Goal: Task Accomplishment & Management: Manage account settings

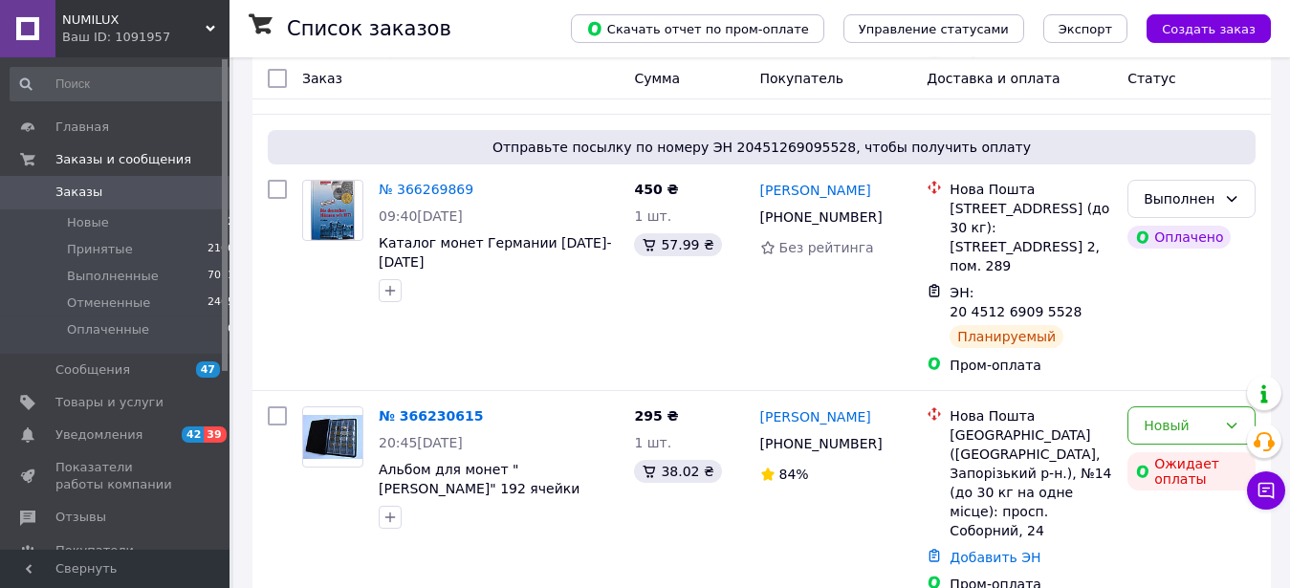
scroll to position [1125, 0]
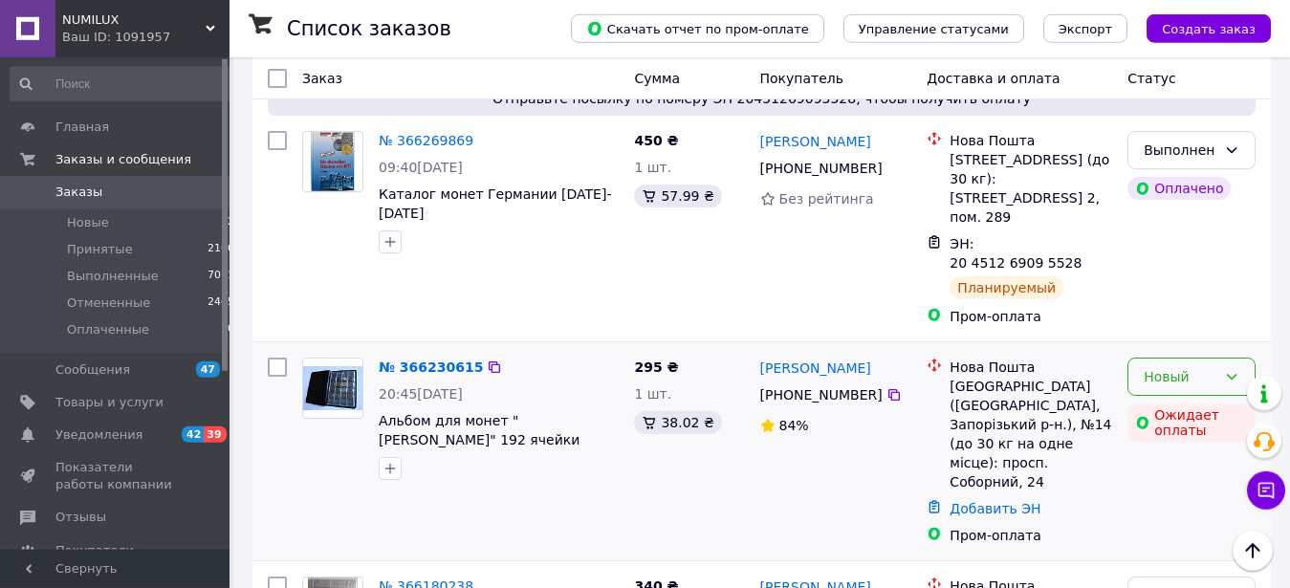
click at [1145, 366] on div "Новый" at bounding box center [1180, 376] width 73 height 21
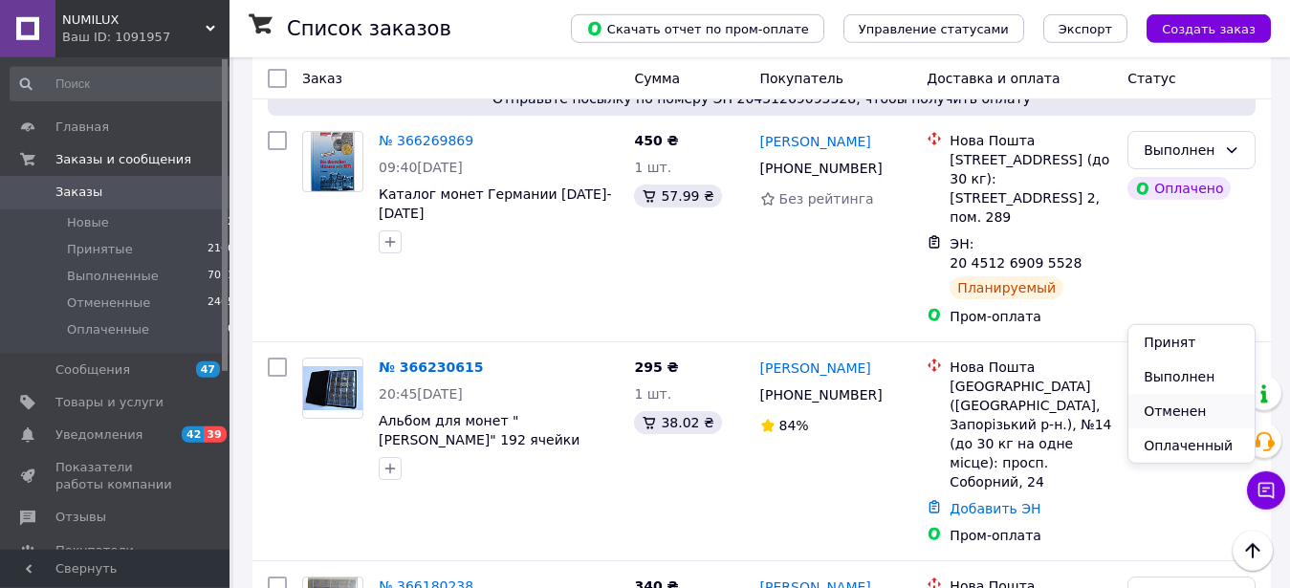
click at [1149, 409] on li "Отменен" at bounding box center [1191, 411] width 126 height 34
click at [1149, 409] on div "Новый Ожидает оплаты" at bounding box center [1191, 451] width 143 height 203
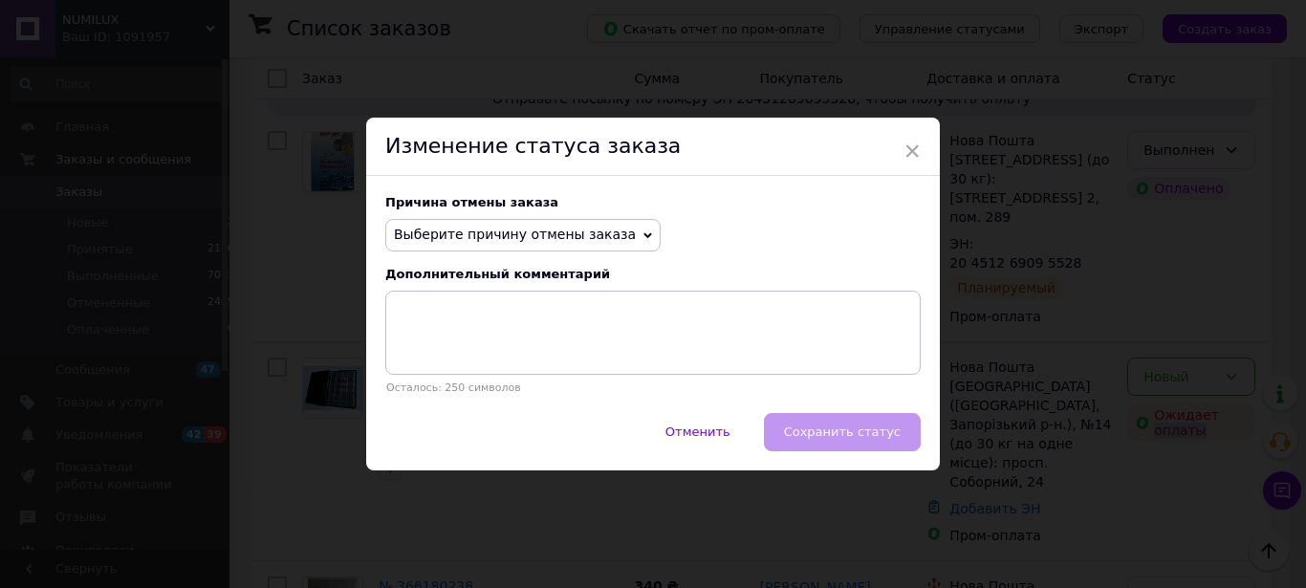
click at [549, 246] on span "Выберите причину отмены заказа" at bounding box center [522, 235] width 275 height 33
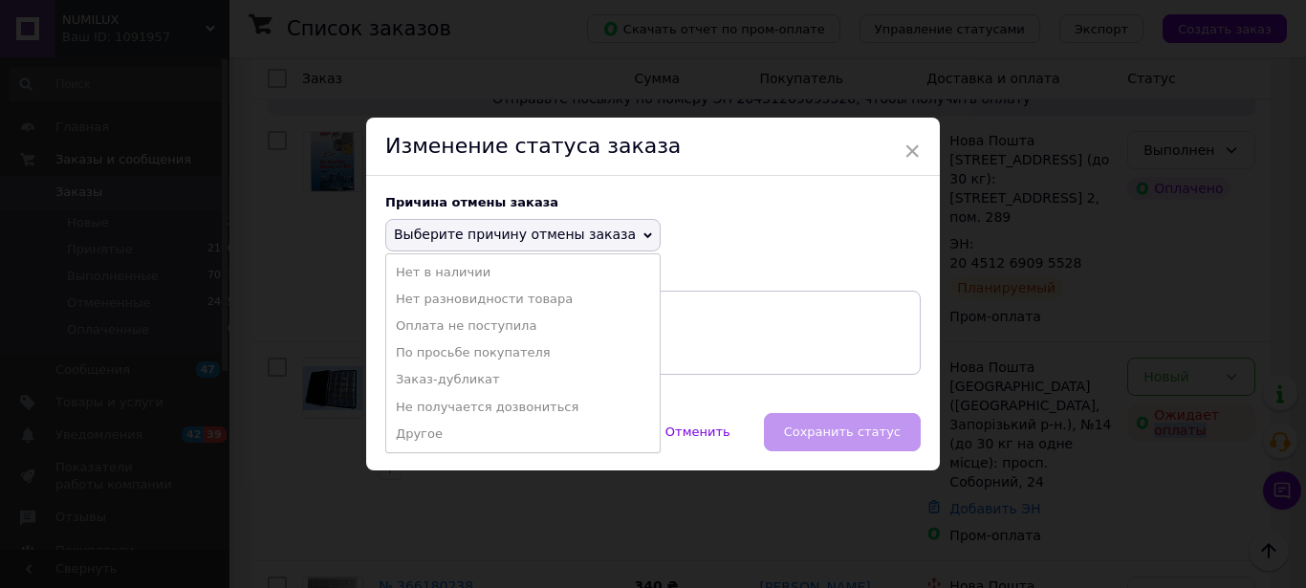
click at [549, 246] on span "Выберите причину отмены заказа" at bounding box center [522, 235] width 275 height 33
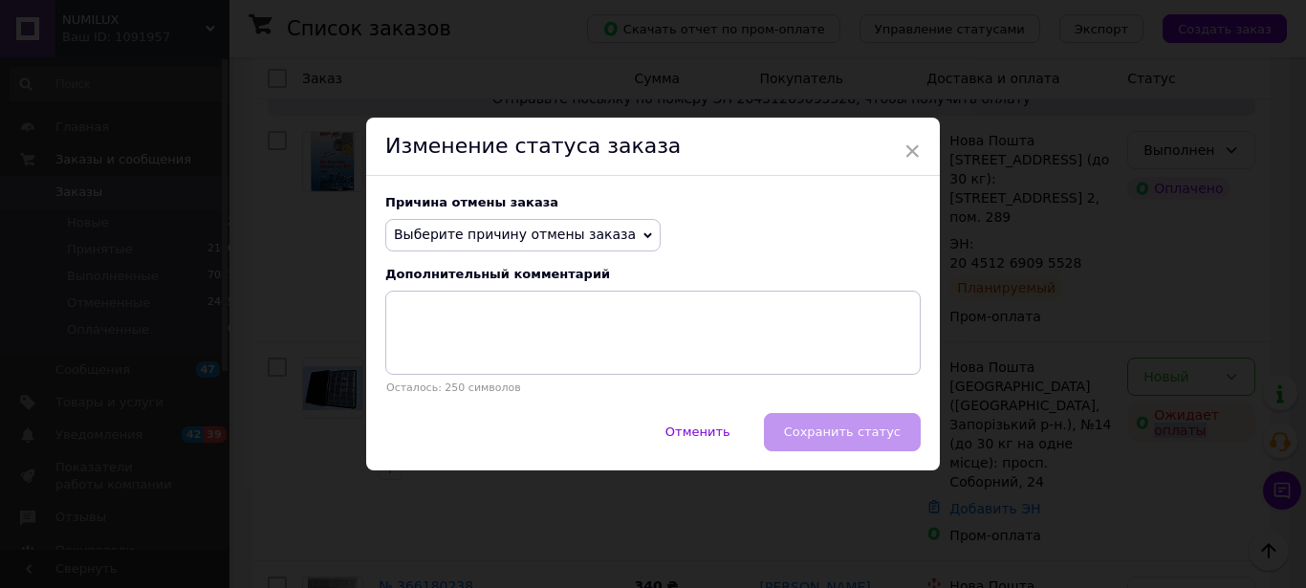
click at [545, 242] on span "Выберите причину отмены заказа" at bounding box center [515, 234] width 242 height 15
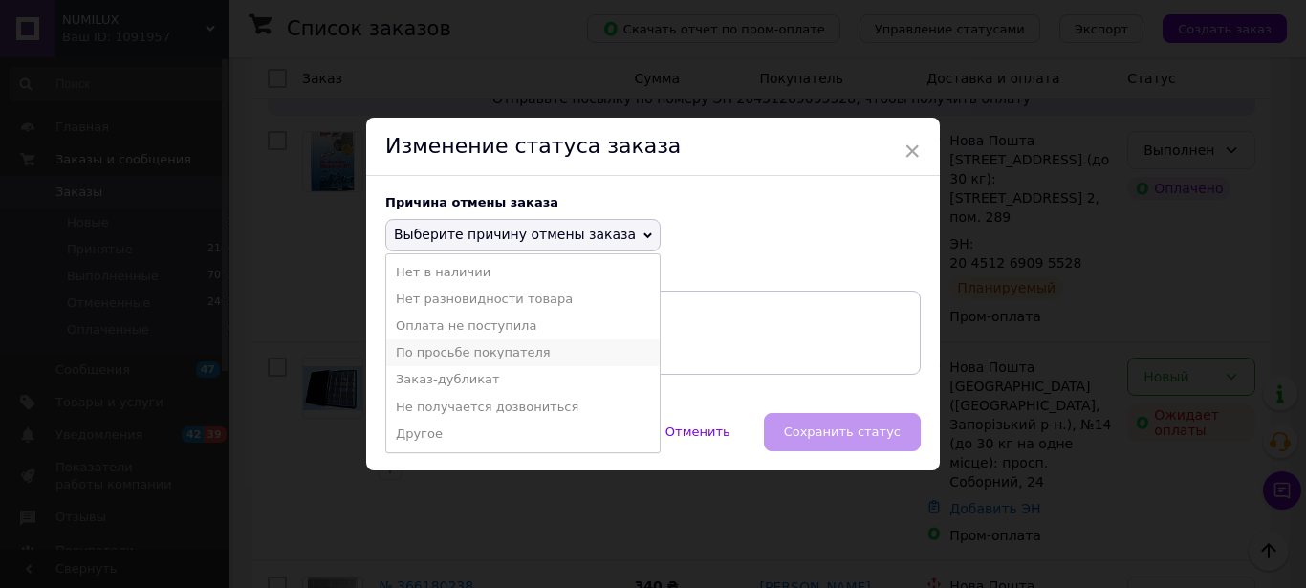
click at [473, 355] on li "По просьбе покупателя" at bounding box center [523, 353] width 274 height 27
click at [473, 355] on textarea at bounding box center [653, 333] width 536 height 84
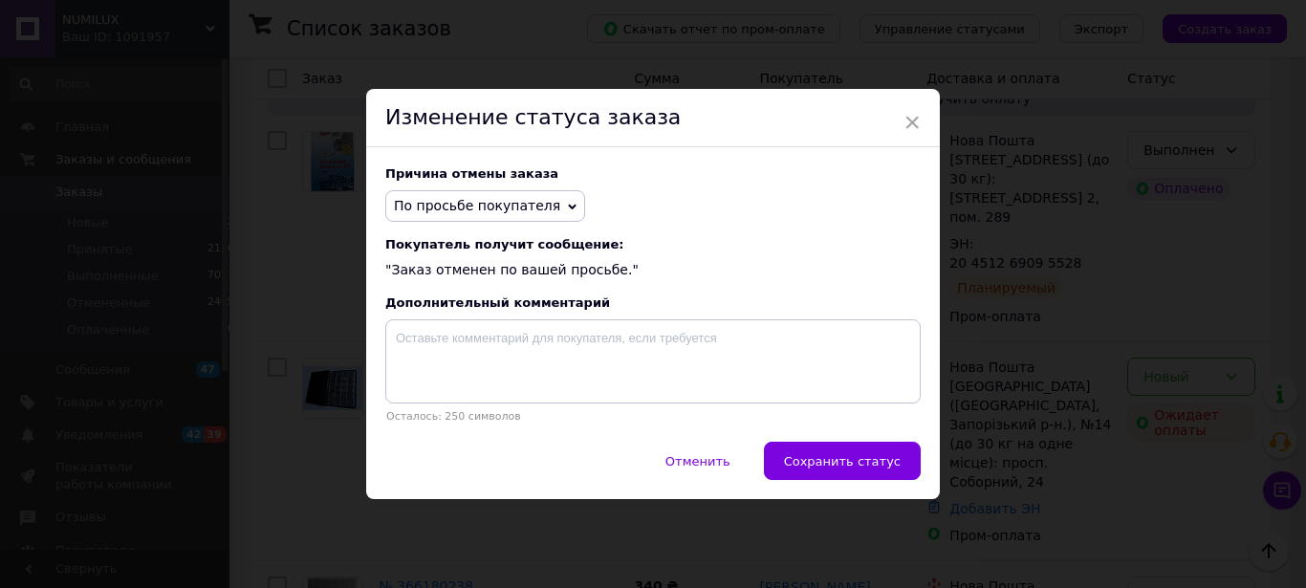
click at [855, 460] on span "Сохранить статус" at bounding box center [842, 461] width 117 height 14
click at [855, 460] on div "Отменить   Сохранить статус" at bounding box center [653, 470] width 574 height 57
click at [854, 461] on div "Отменить   Сохранить статус" at bounding box center [653, 470] width 574 height 57
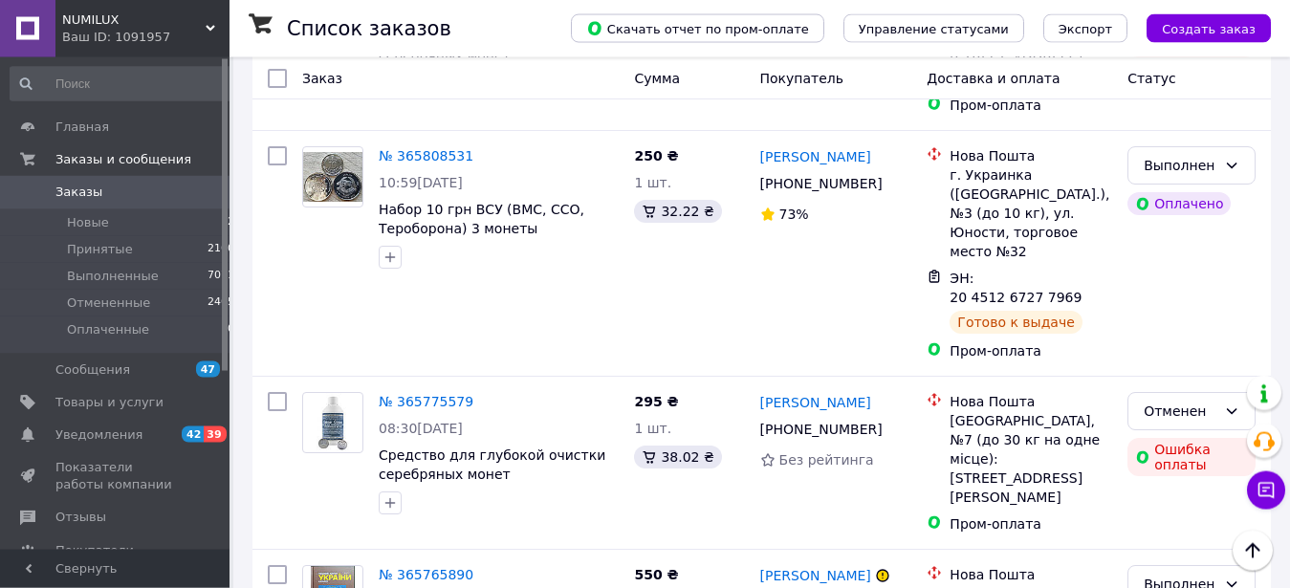
scroll to position [2429, 0]
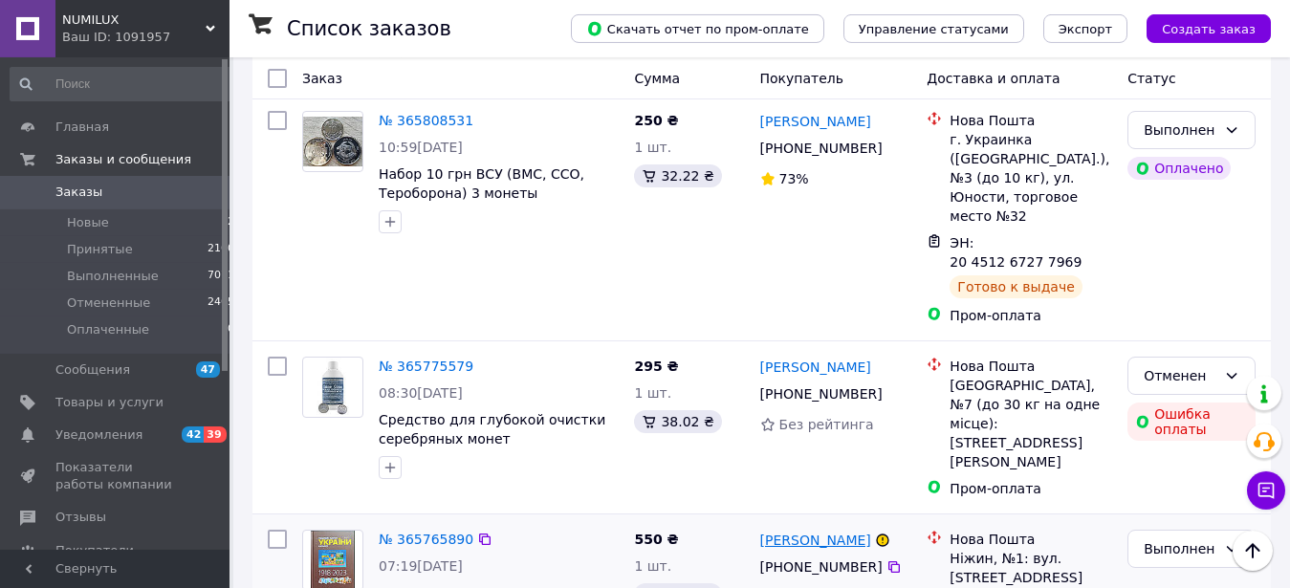
click at [841, 531] on link "[PERSON_NAME]" at bounding box center [815, 540] width 111 height 19
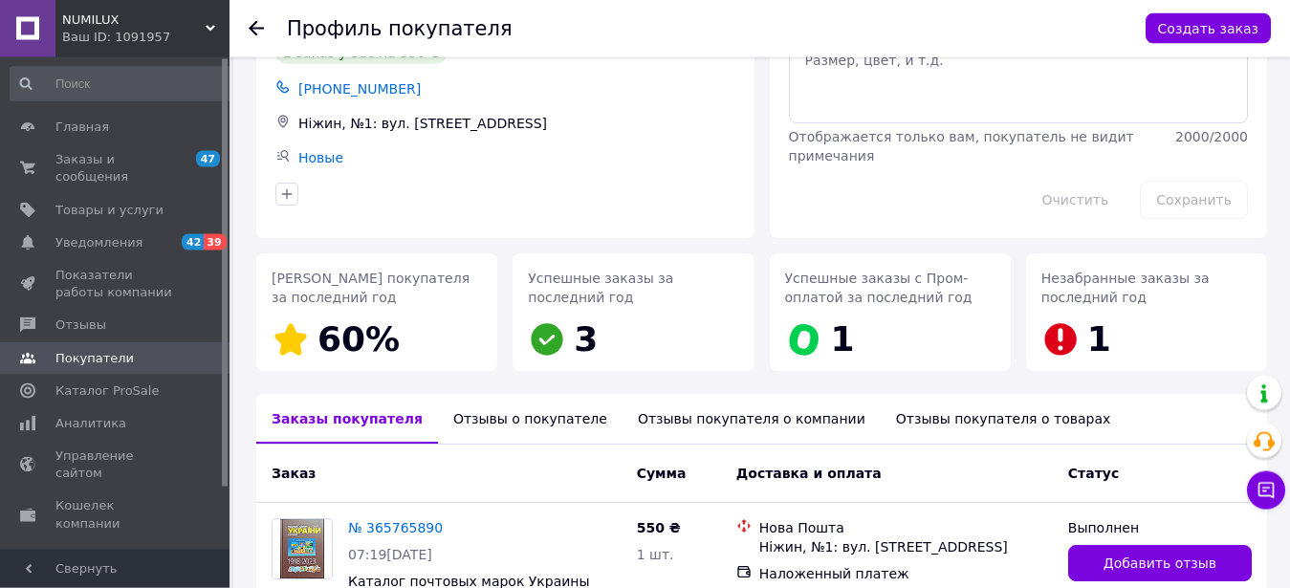
scroll to position [100, 0]
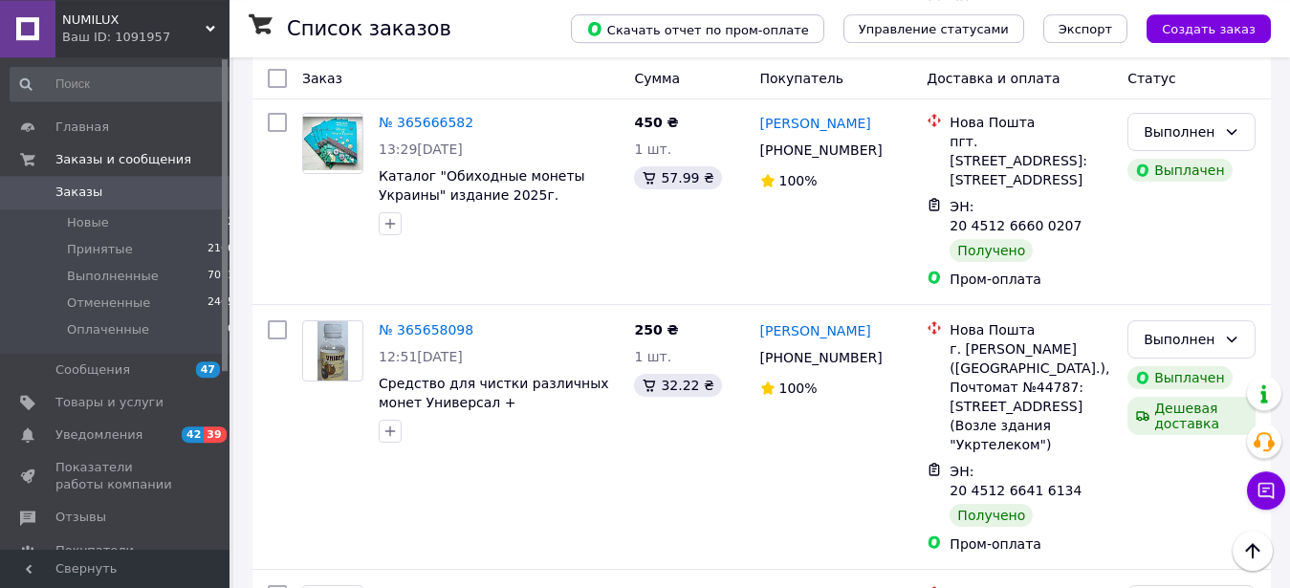
scroll to position [3446, 0]
